Goal: Information Seeking & Learning: Learn about a topic

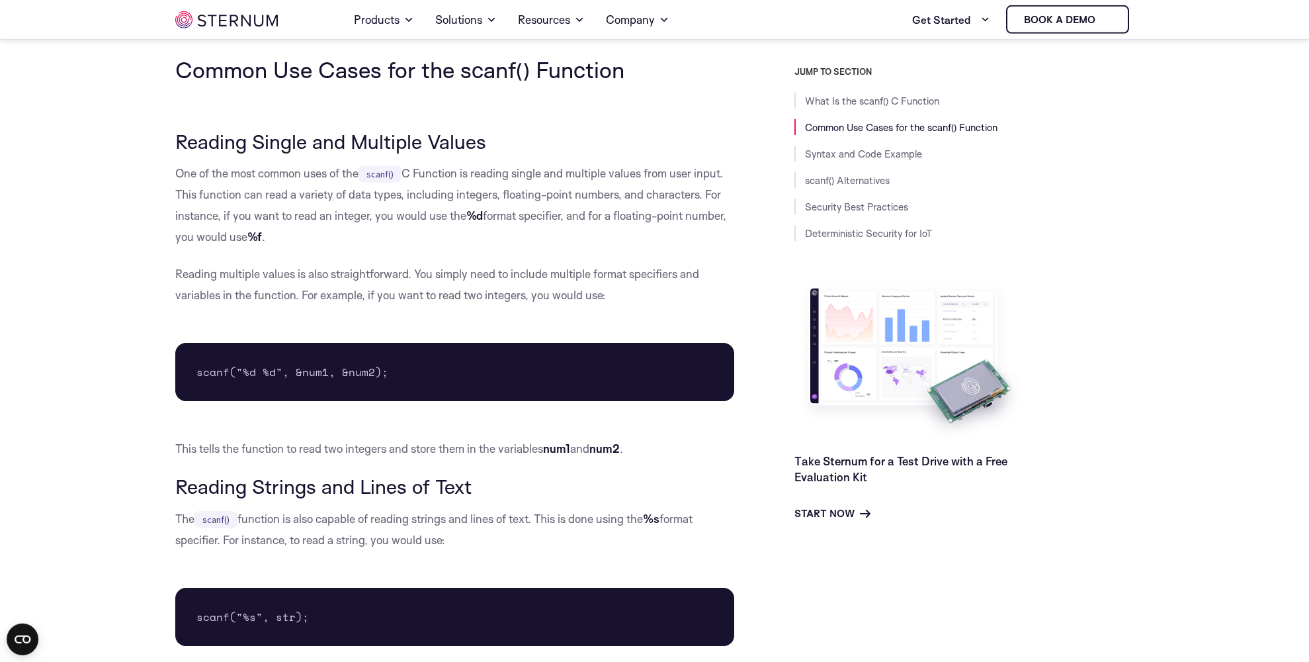
scroll to position [820, 0]
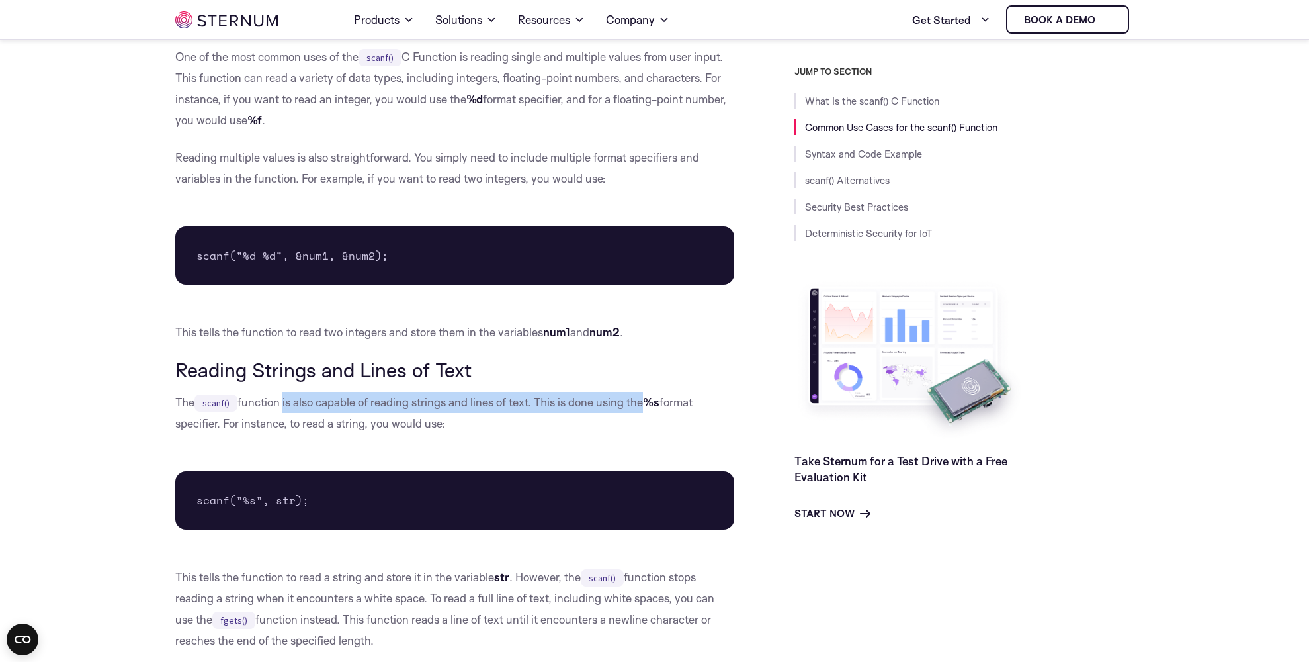
drag, startPoint x: 300, startPoint y: 398, endPoint x: 644, endPoint y: 408, distance: 343.5
click at [644, 408] on p "The scanf() function is also capable of reading strings and lines of text. This…" at bounding box center [455, 413] width 560 height 42
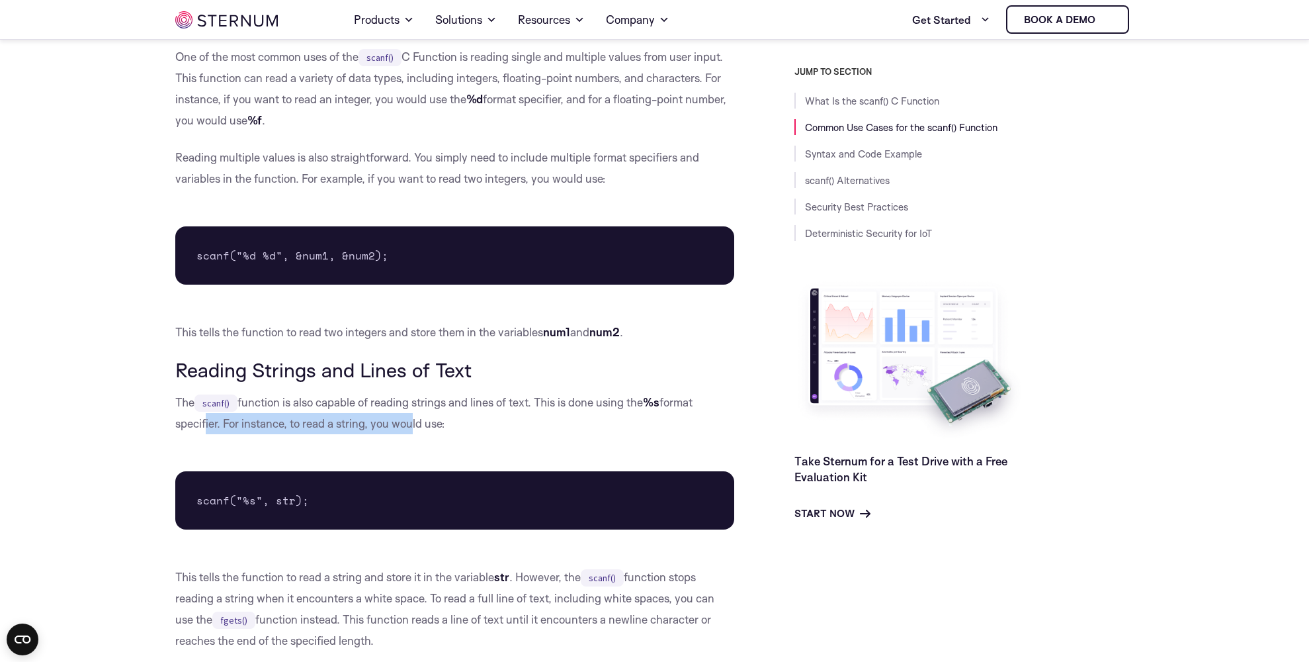
drag, startPoint x: 200, startPoint y: 423, endPoint x: 411, endPoint y: 422, distance: 210.4
click at [411, 422] on p "The scanf() function is also capable of reading strings and lines of text. This…" at bounding box center [455, 413] width 560 height 42
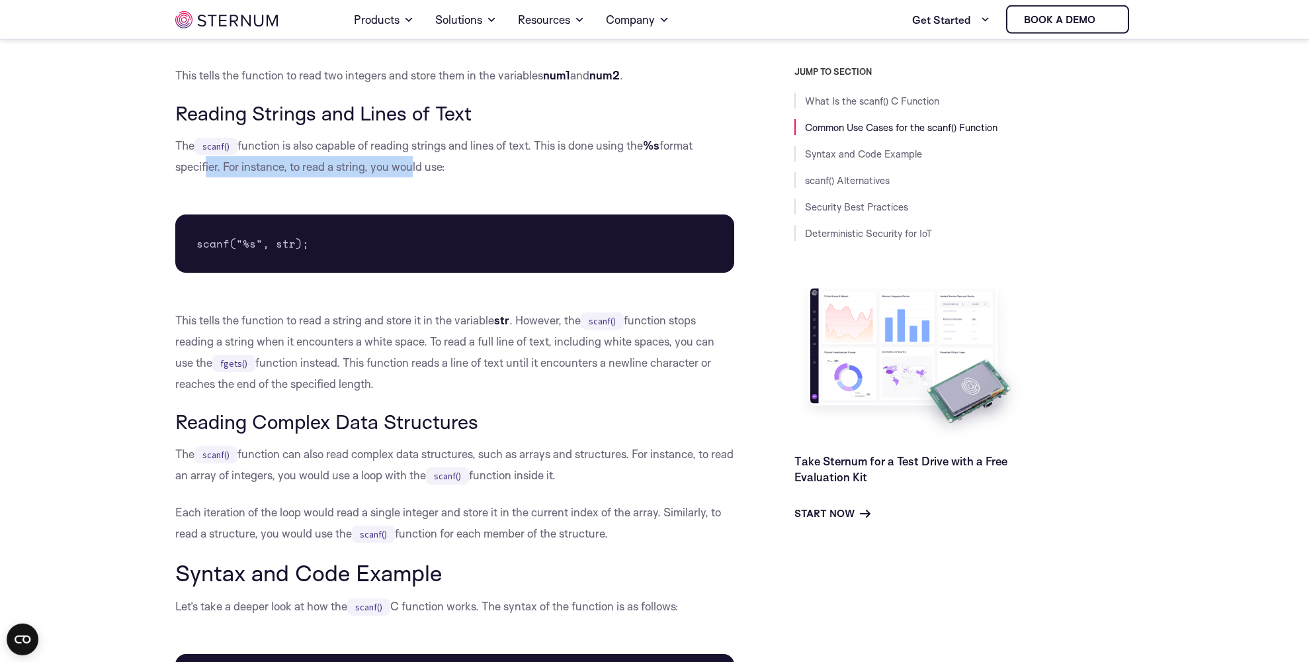
scroll to position [1122, 0]
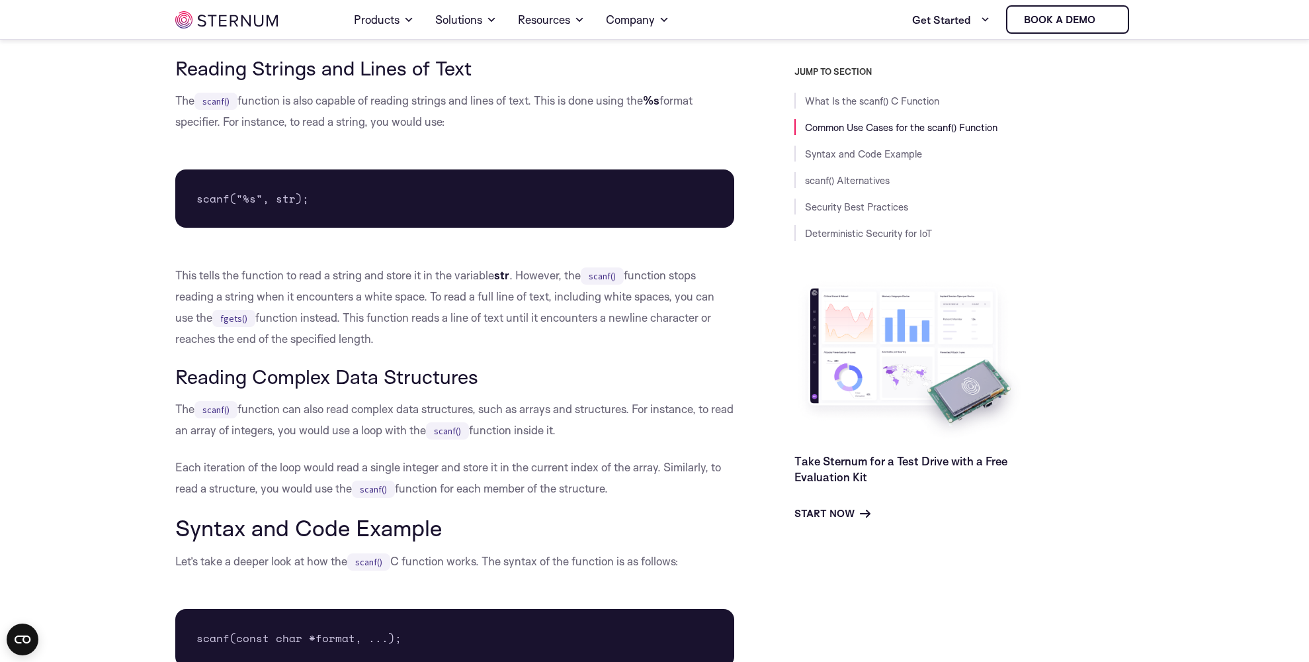
click at [411, 422] on p "The scanf() function can also read complex data structures, such as arrays and …" at bounding box center [455, 419] width 560 height 42
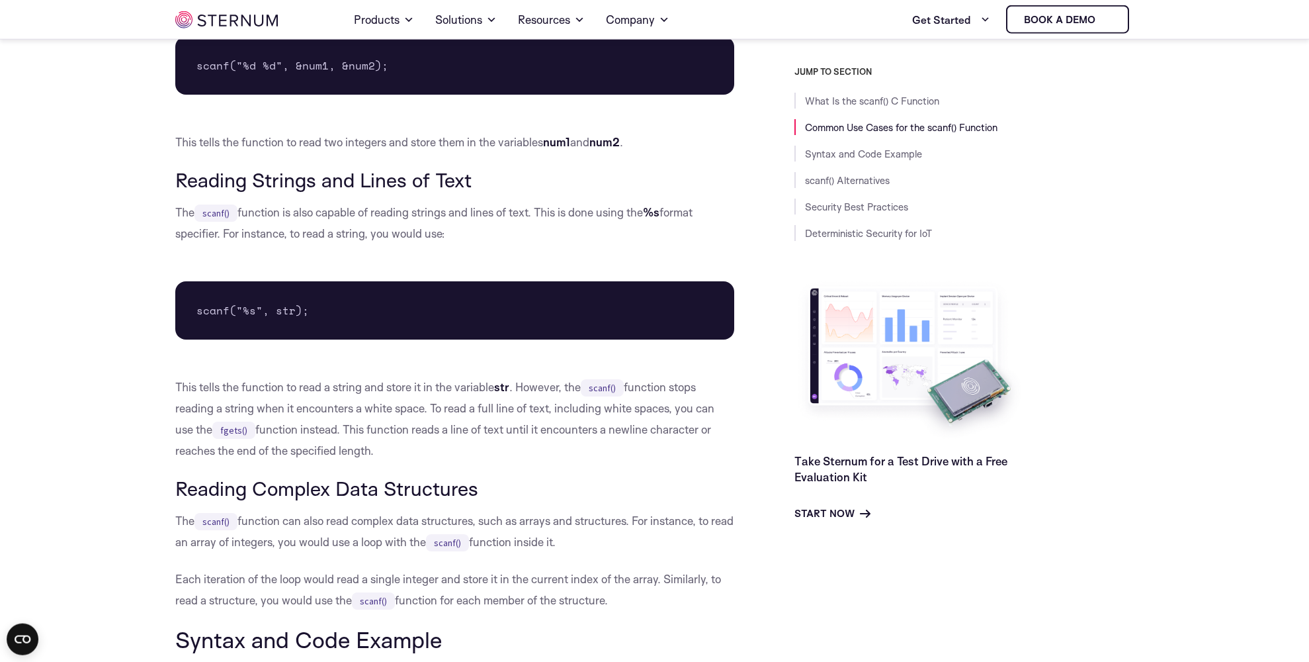
scroll to position [971, 0]
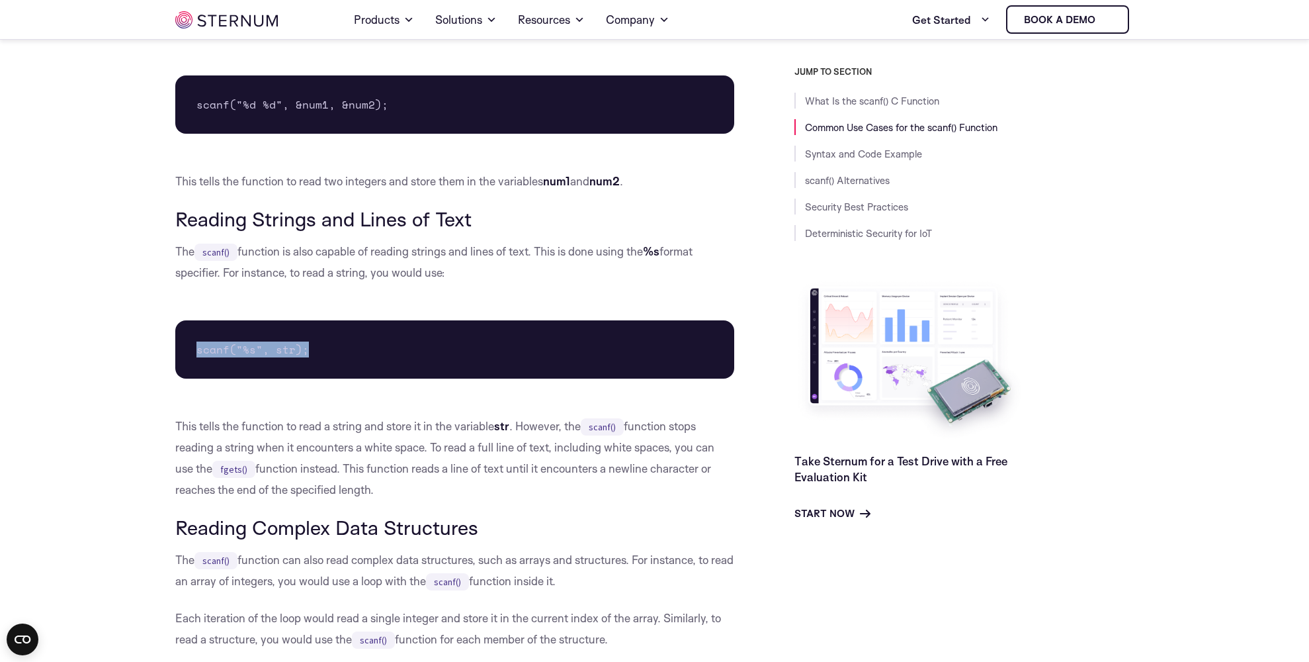
drag, startPoint x: 306, startPoint y: 347, endPoint x: 191, endPoint y: 347, distance: 115.1
click at [191, 347] on pre "scanf("%s", str);" at bounding box center [455, 349] width 560 height 58
click at [229, 366] on pre "scanf("%s", str);" at bounding box center [455, 349] width 560 height 58
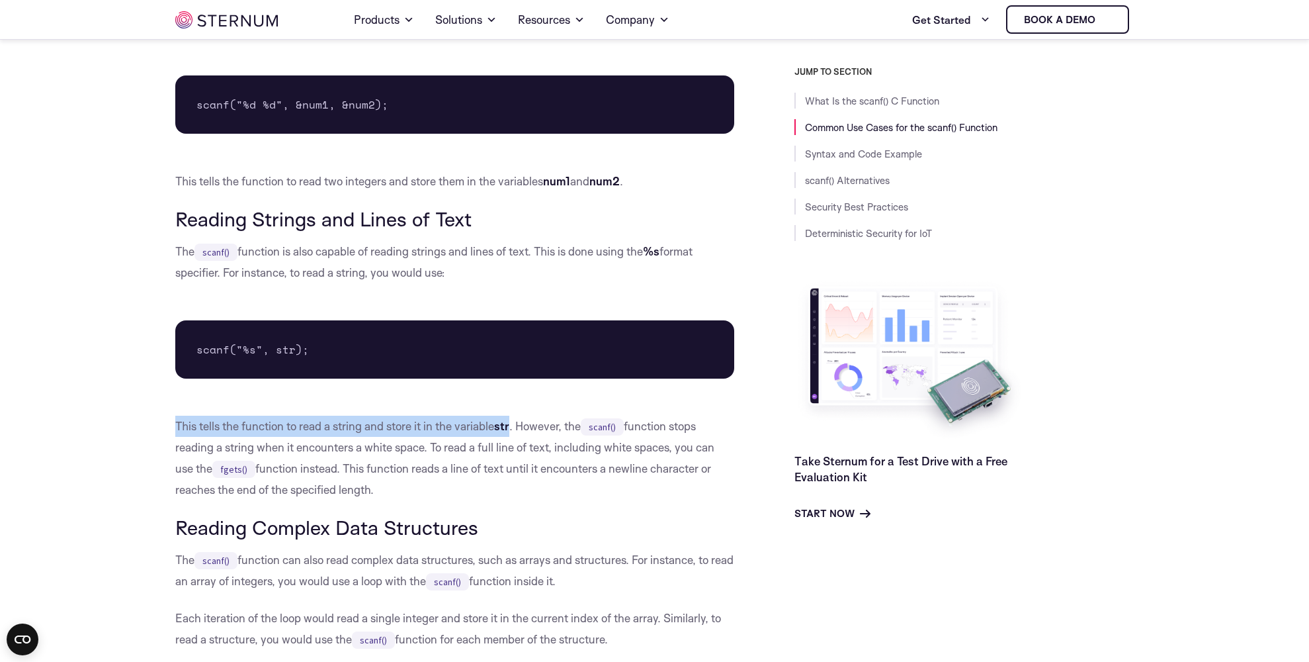
drag, startPoint x: 175, startPoint y: 427, endPoint x: 513, endPoint y: 426, distance: 337.4
click at [513, 426] on p "This tells the function to read a string and store it in the variable str . How…" at bounding box center [455, 458] width 560 height 85
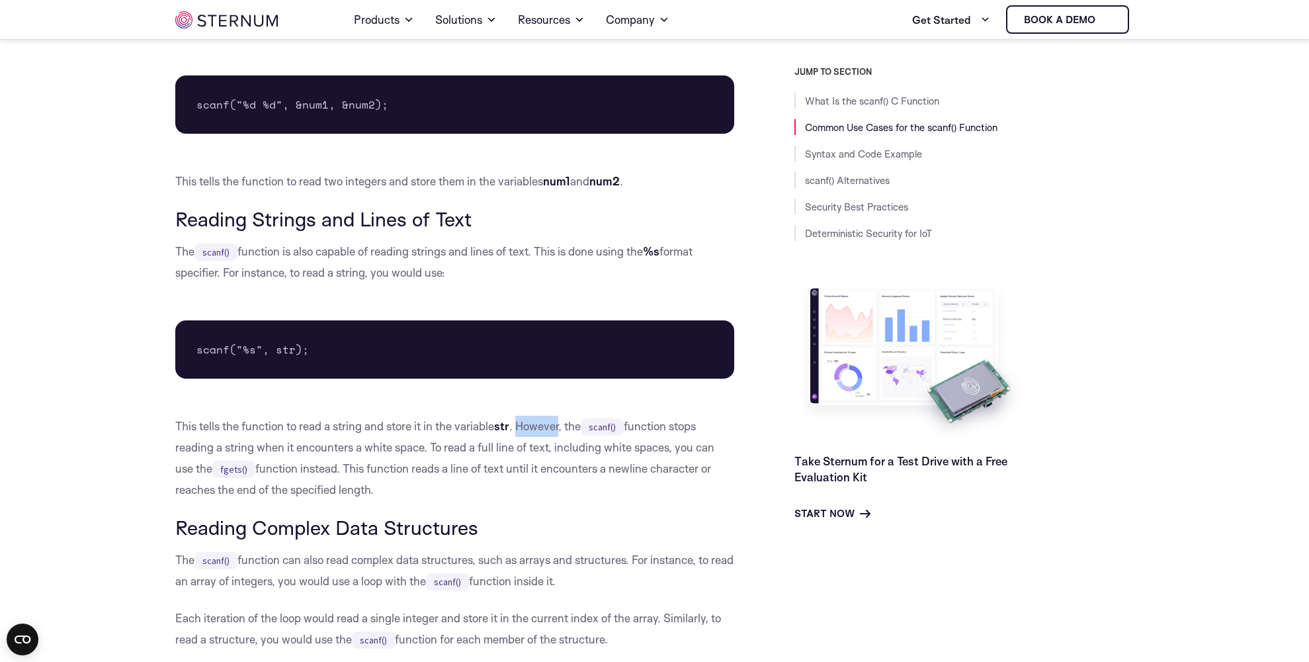
drag, startPoint x: 522, startPoint y: 427, endPoint x: 568, endPoint y: 428, distance: 46.3
click at [568, 428] on p "This tells the function to read a string and store it in the variable str . How…" at bounding box center [455, 458] width 560 height 85
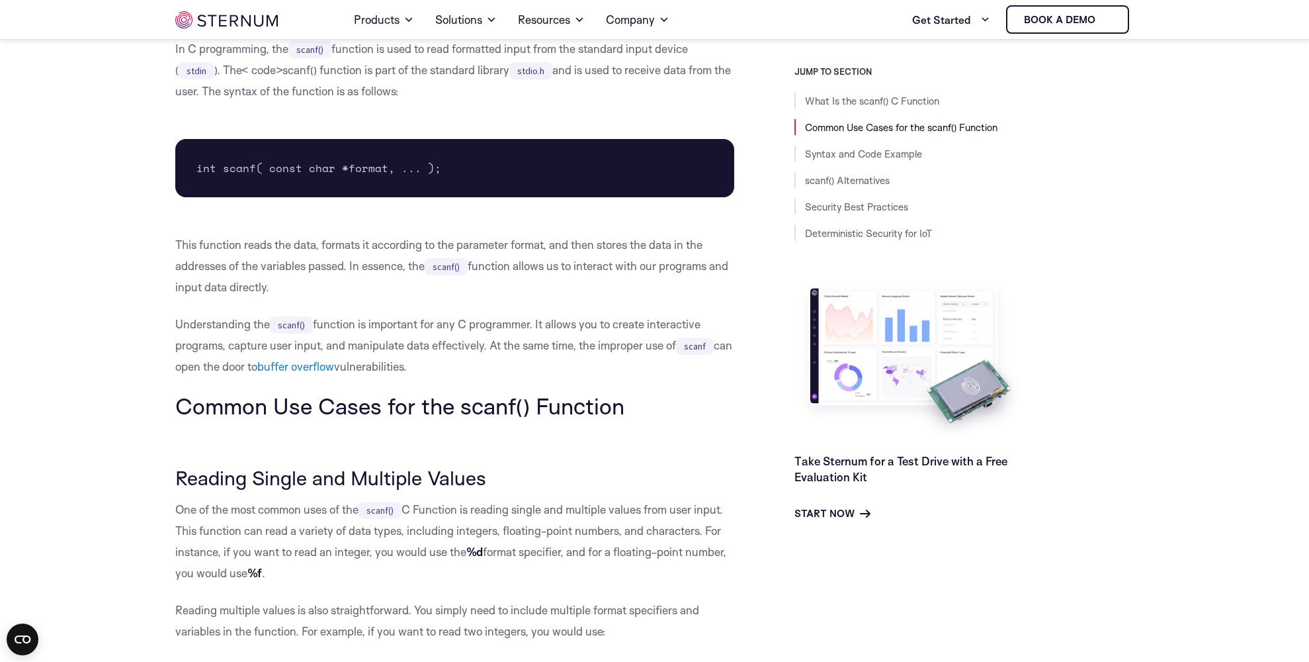
scroll to position [66, 0]
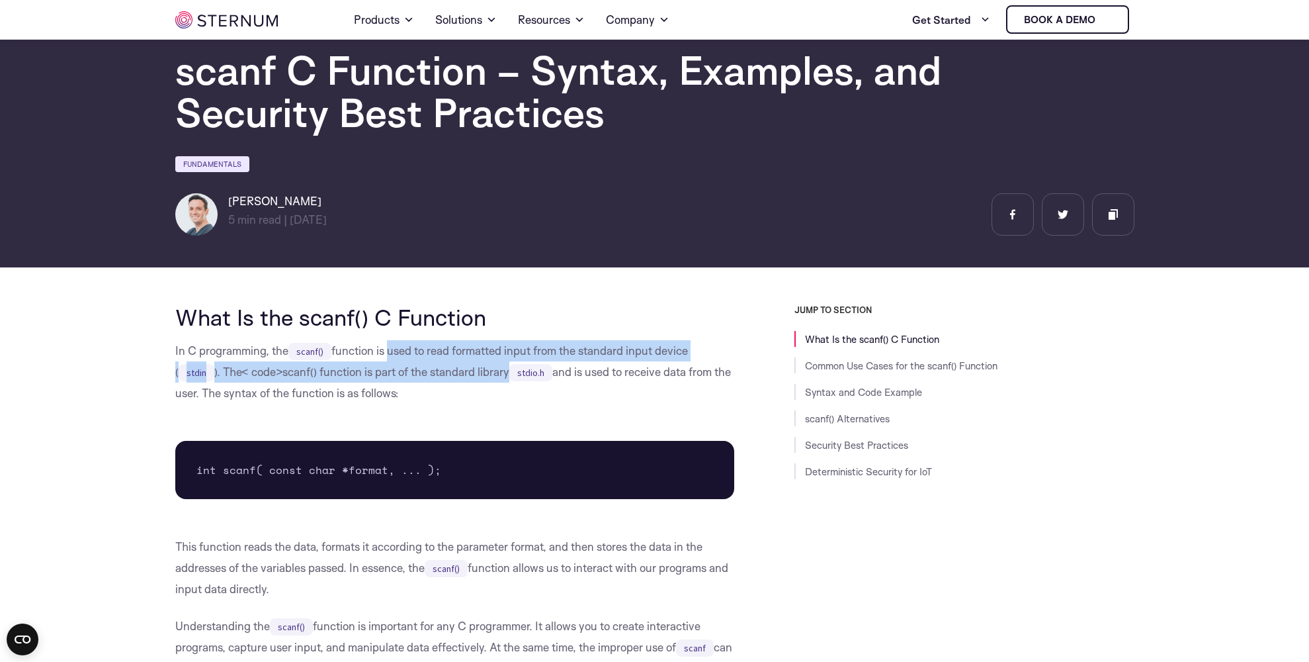
drag, startPoint x: 395, startPoint y: 351, endPoint x: 520, endPoint y: 374, distance: 127.3
click at [520, 374] on p "In C programming, the scanf() function is used to read formatted input from the…" at bounding box center [455, 372] width 560 height 64
click at [294, 482] on pre "int scanf( const char *format, ... );" at bounding box center [455, 470] width 560 height 58
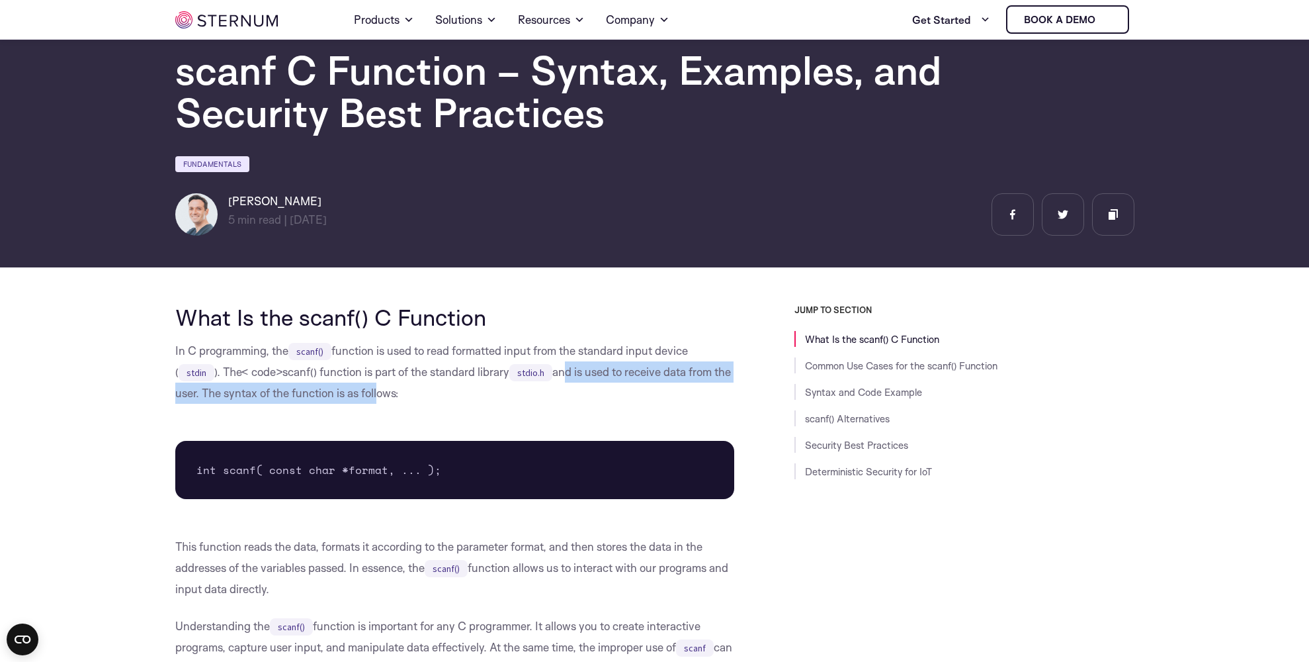
drag, startPoint x: 566, startPoint y: 368, endPoint x: 396, endPoint y: 400, distance: 173.1
click at [396, 400] on p "In C programming, the scanf() function is used to read formatted input from the…" at bounding box center [455, 372] width 560 height 64
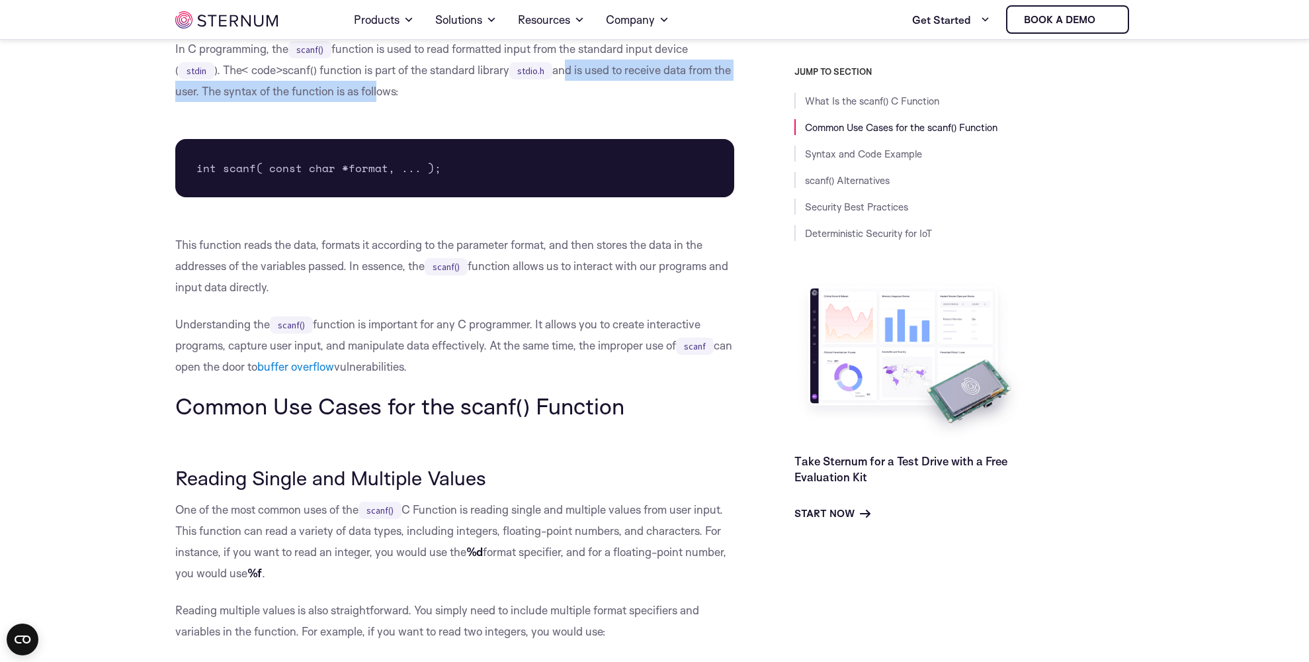
scroll to position [443, 0]
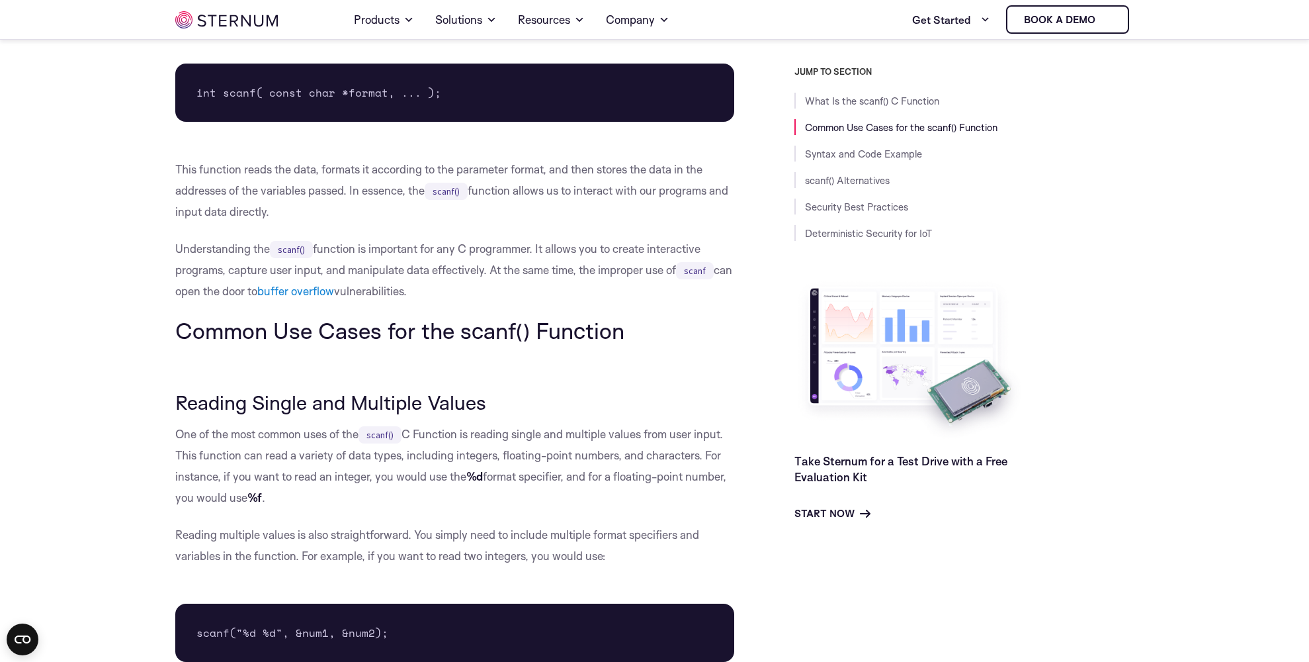
click at [183, 440] on p "One of the most common uses of the scanf() C Function is reading single and mul…" at bounding box center [455, 465] width 560 height 85
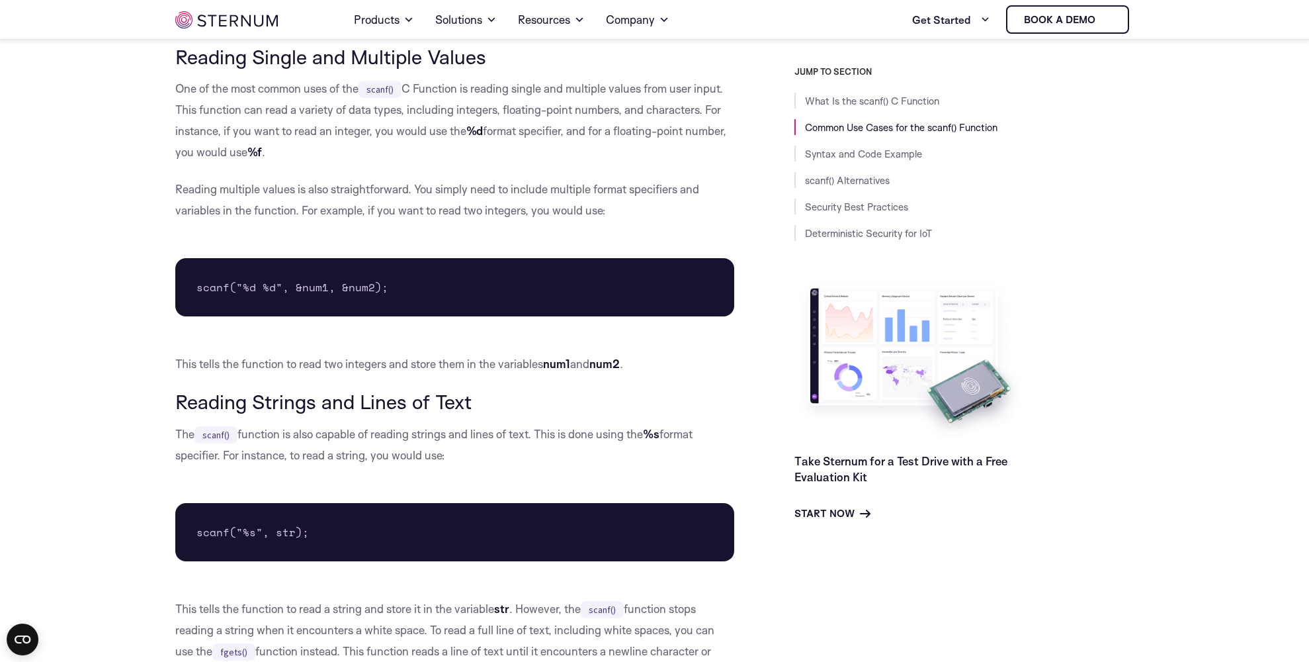
scroll to position [820, 0]
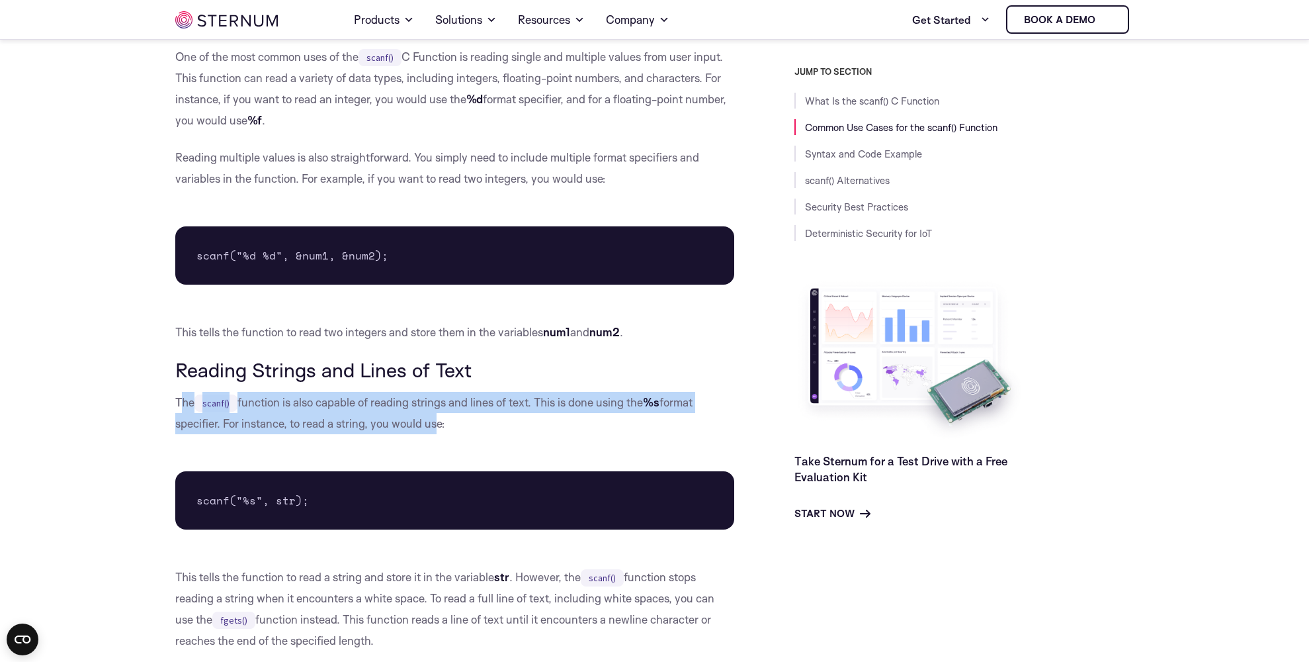
drag, startPoint x: 185, startPoint y: 402, endPoint x: 435, endPoint y: 424, distance: 251.1
click at [435, 424] on p "The scanf() function is also capable of reading strings and lines of text. This…" at bounding box center [455, 413] width 560 height 42
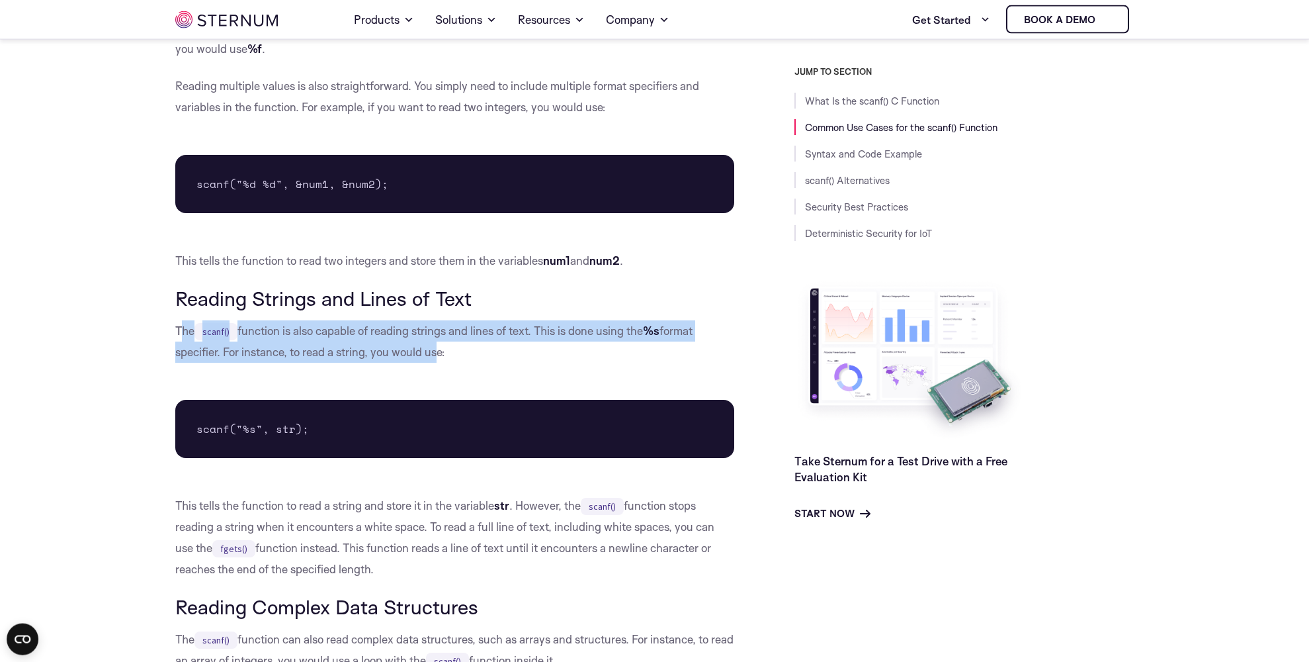
scroll to position [895, 0]
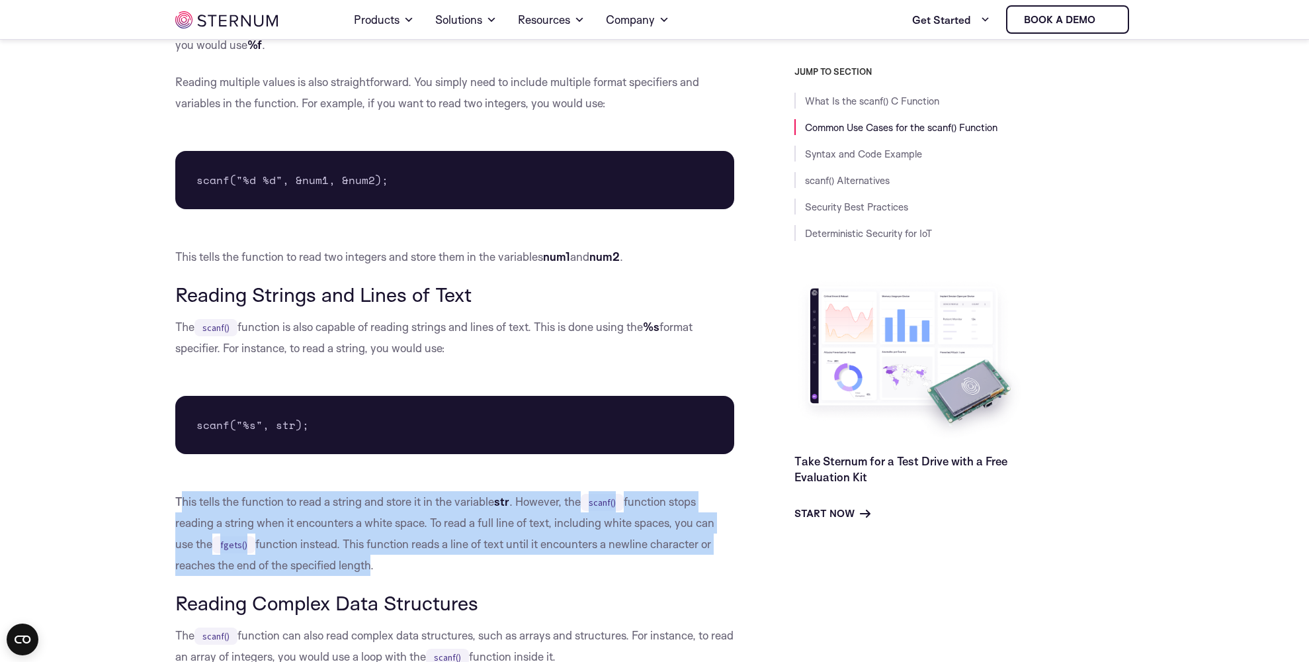
drag, startPoint x: 179, startPoint y: 495, endPoint x: 369, endPoint y: 569, distance: 203.8
click at [369, 569] on p "This tells the function to read a string and store it in the variable str . How…" at bounding box center [455, 533] width 560 height 85
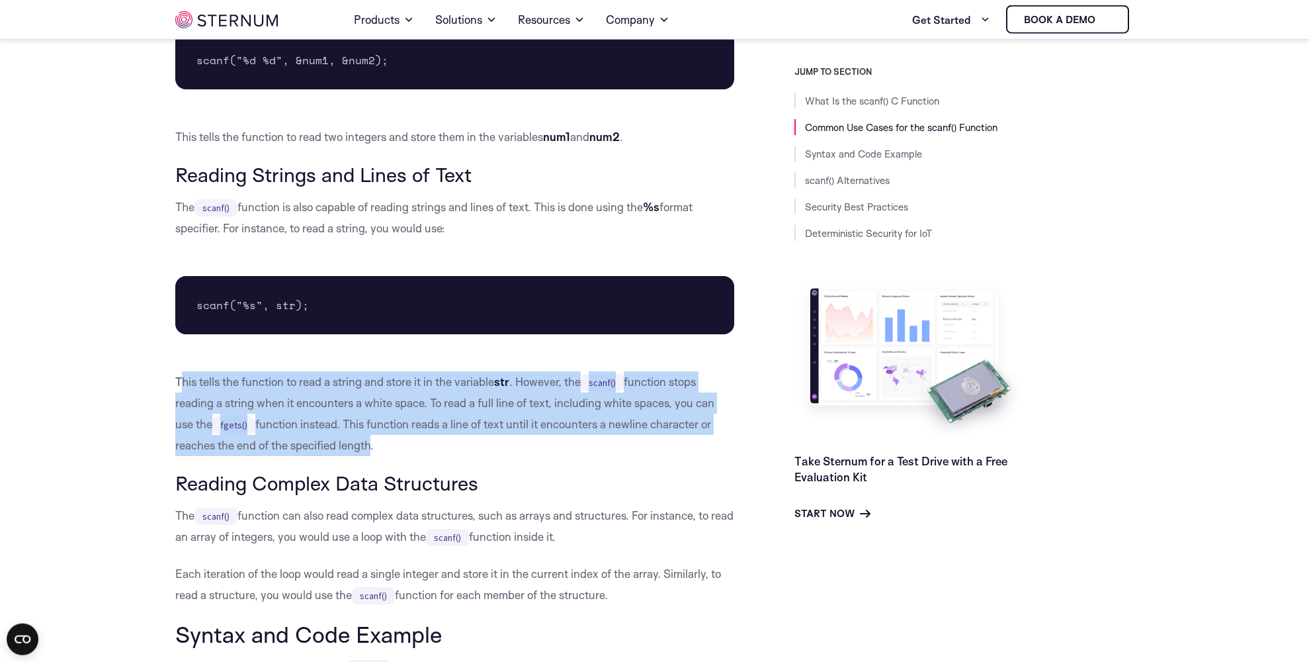
scroll to position [1046, 0]
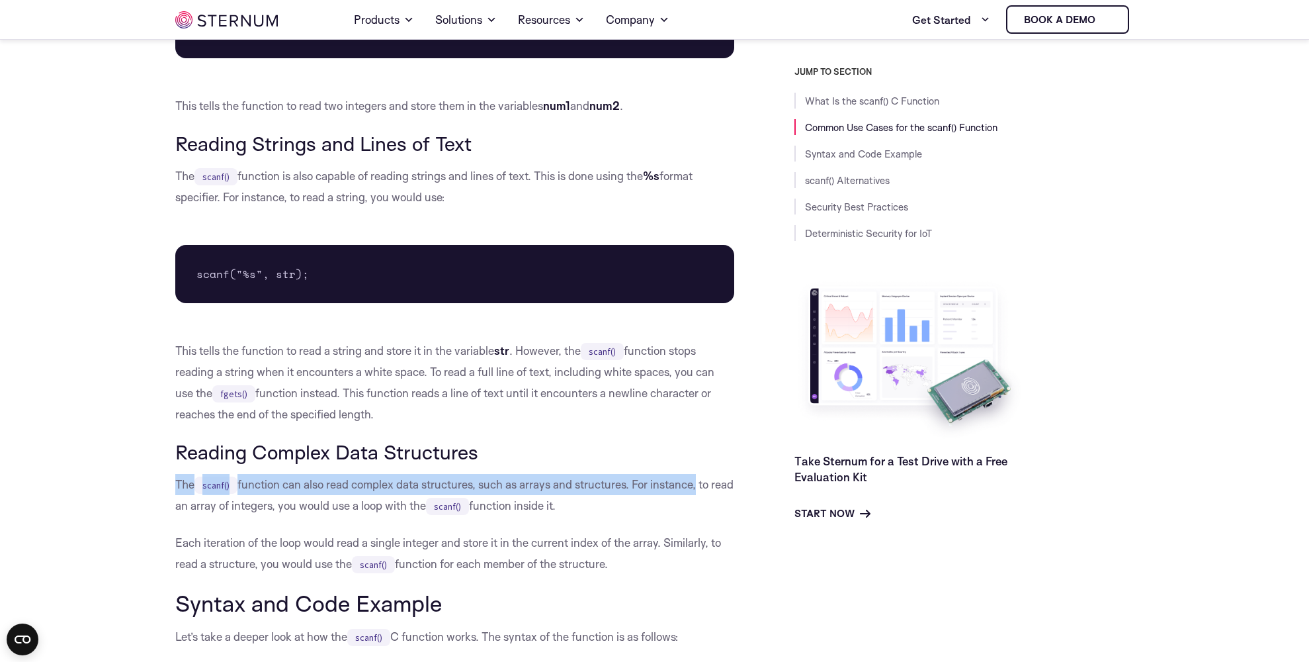
drag, startPoint x: 177, startPoint y: 486, endPoint x: 701, endPoint y: 491, distance: 523.4
click at [701, 491] on p "The scanf() function can also read complex data structures, such as arrays and …" at bounding box center [455, 495] width 560 height 42
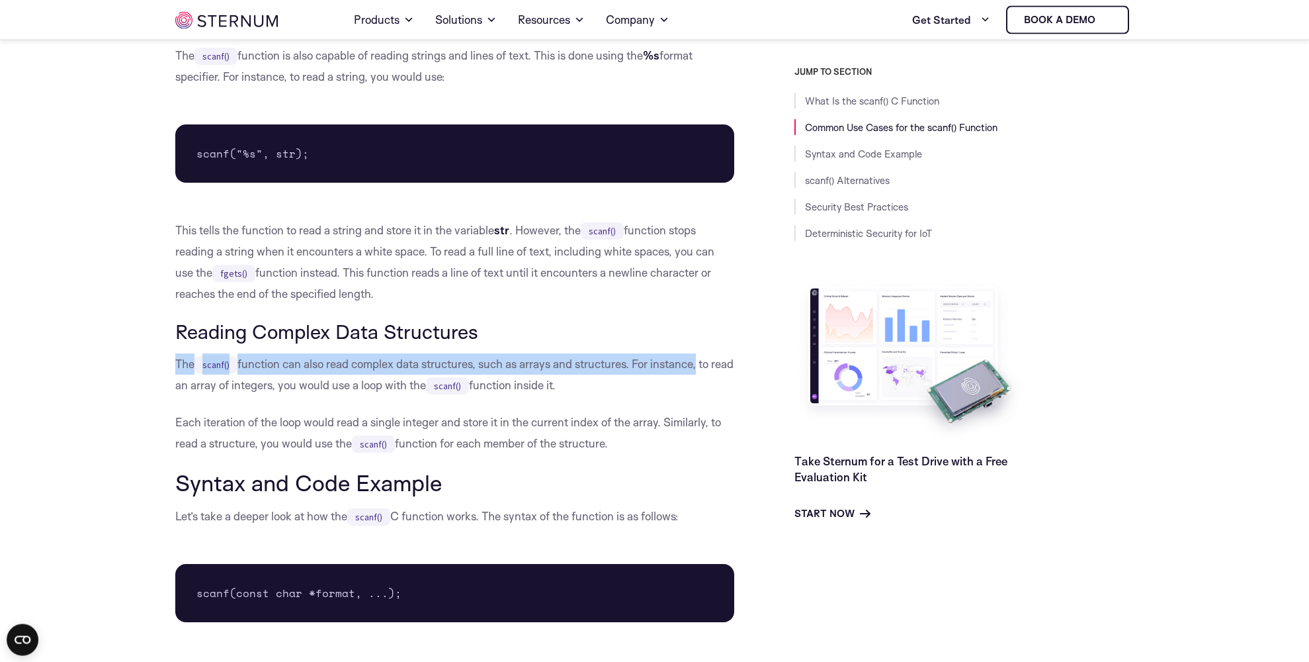
scroll to position [1197, 0]
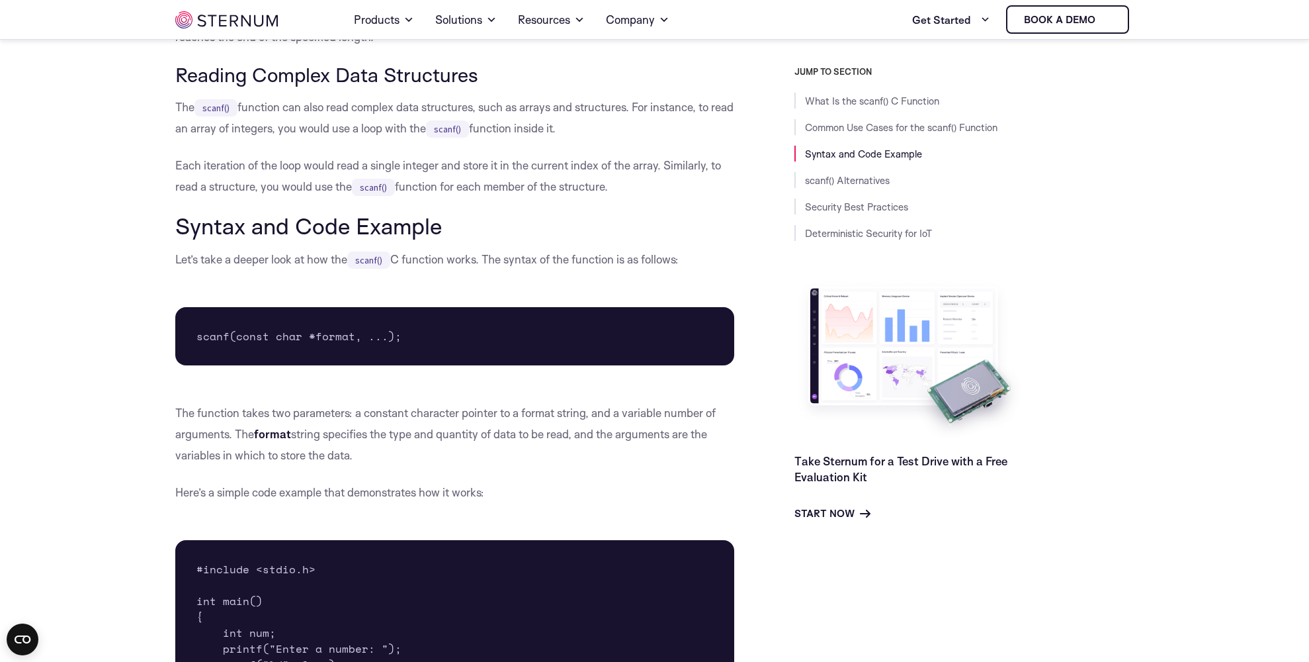
click at [505, 489] on p "Here’s a simple code example that demonstrates how it works:" at bounding box center [455, 492] width 560 height 21
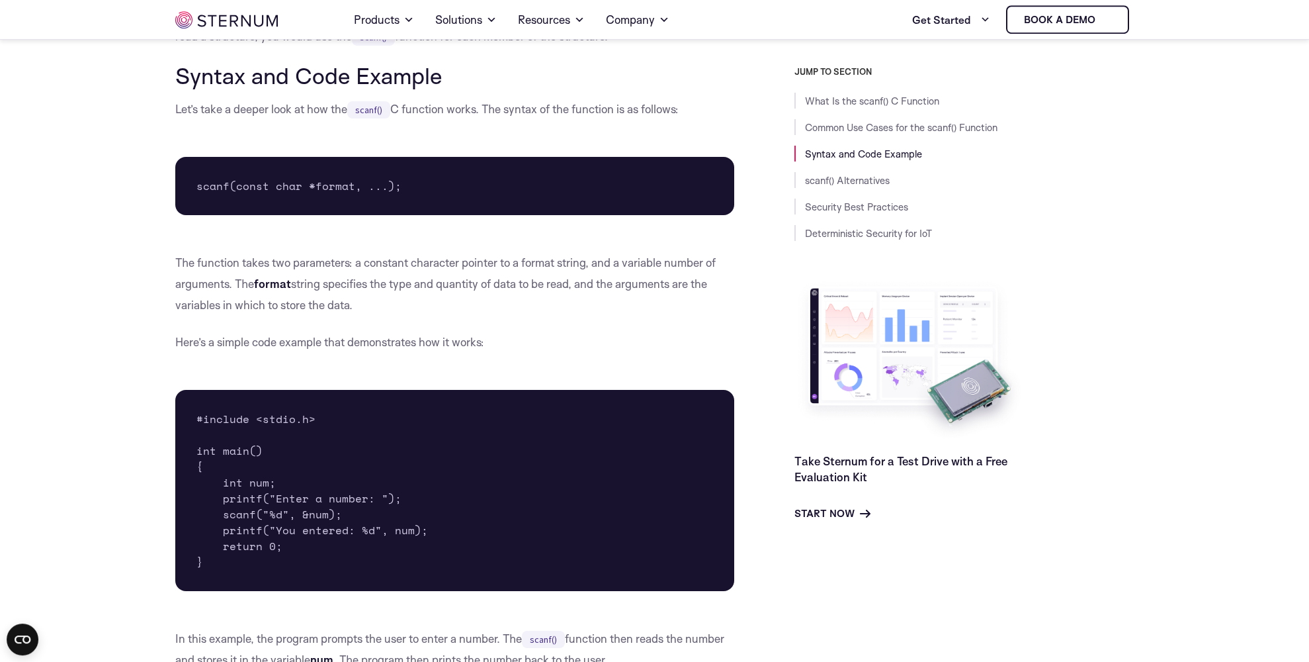
scroll to position [1574, 0]
